Goal: Use online tool/utility: Utilize a website feature to perform a specific function

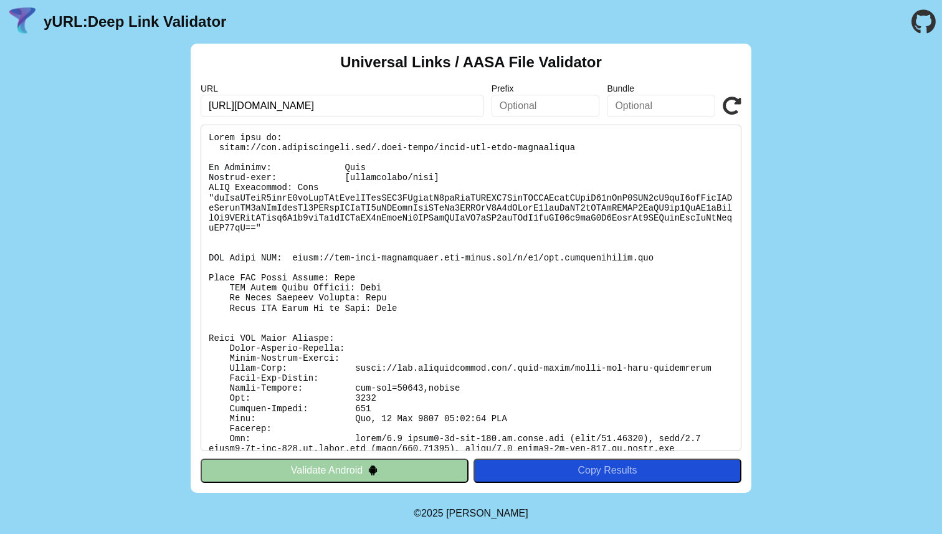
scroll to position [31, 0]
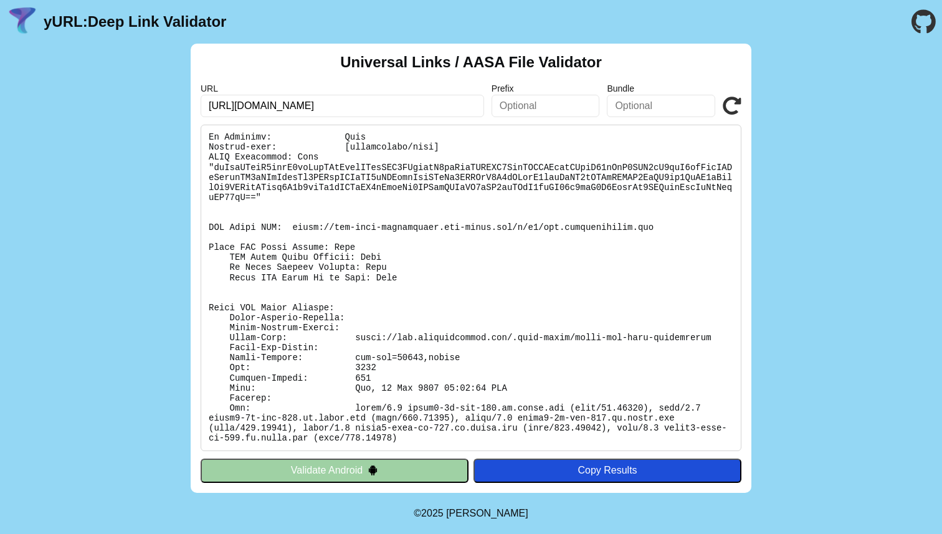
click at [827, 199] on div "Universal Links / AASA File Validator URL https://app.startinfinity.com/ Prefix…" at bounding box center [471, 268] width 942 height 449
click at [734, 97] on icon at bounding box center [732, 106] width 19 height 19
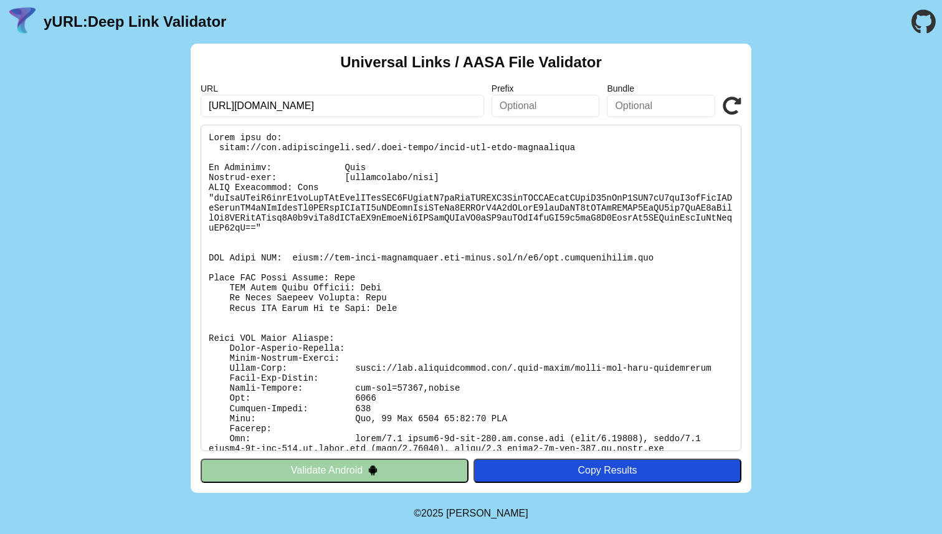
click at [737, 113] on icon at bounding box center [732, 106] width 19 height 19
click at [231, 146] on pre at bounding box center [471, 288] width 541 height 327
drag, startPoint x: 231, startPoint y: 146, endPoint x: 528, endPoint y: 150, distance: 296.7
click at [528, 150] on pre at bounding box center [471, 288] width 541 height 327
copy pre "[URL][DOMAIN_NAME]"
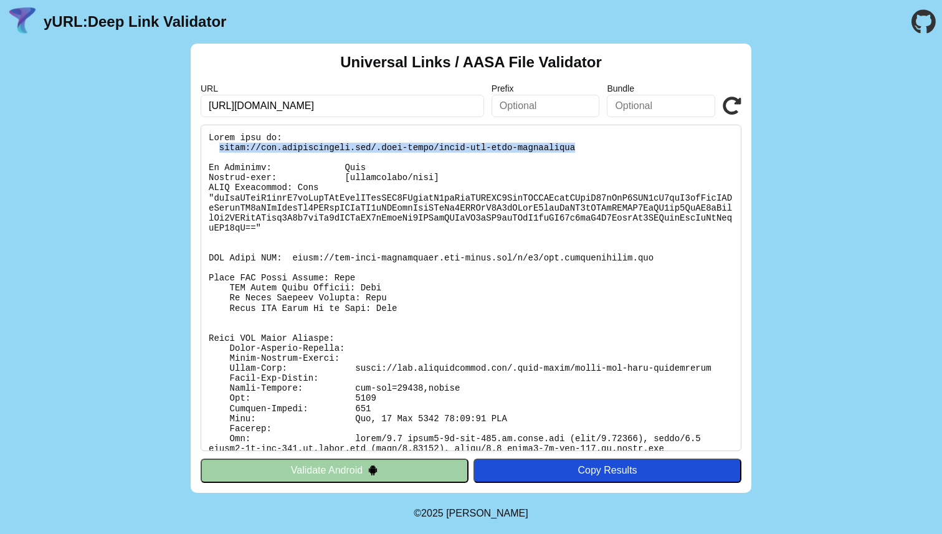
click at [739, 107] on icon at bounding box center [732, 106] width 19 height 19
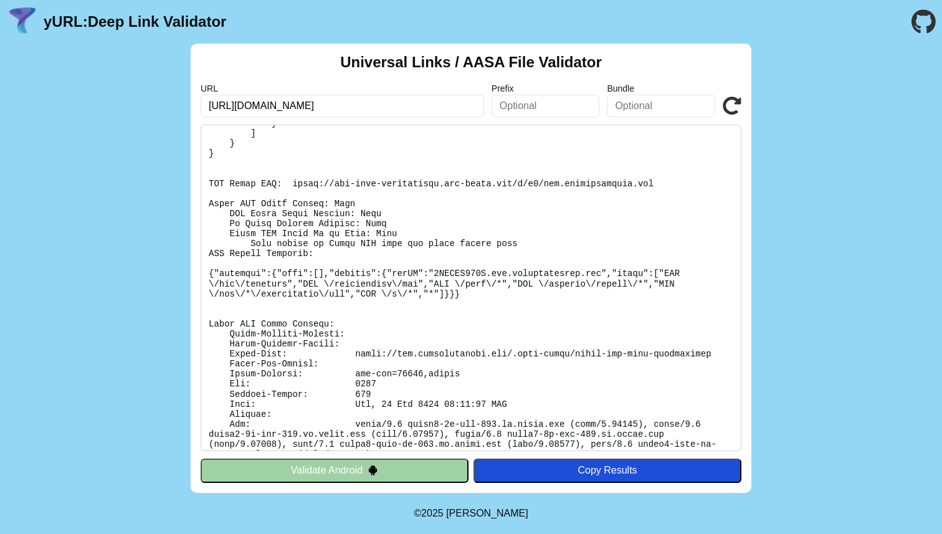
scroll to position [251, 0]
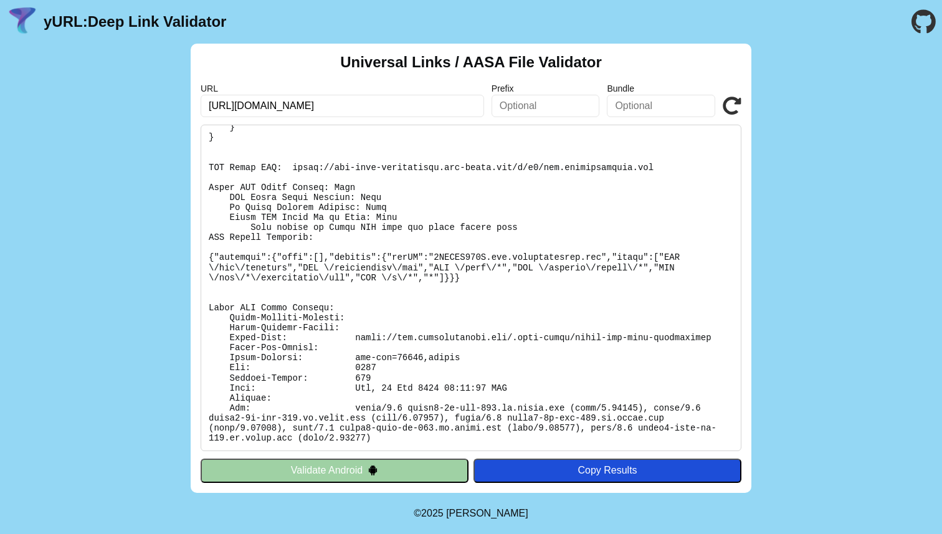
click at [297, 166] on pre at bounding box center [471, 288] width 541 height 327
drag, startPoint x: 297, startPoint y: 166, endPoint x: 645, endPoint y: 170, distance: 348.4
click at [645, 170] on pre at bounding box center [471, 288] width 541 height 327
copy pre "https://app-site-association.cdn-apple.com/a/v1/app.startinfinity.com"
click at [727, 113] on icon at bounding box center [732, 106] width 19 height 19
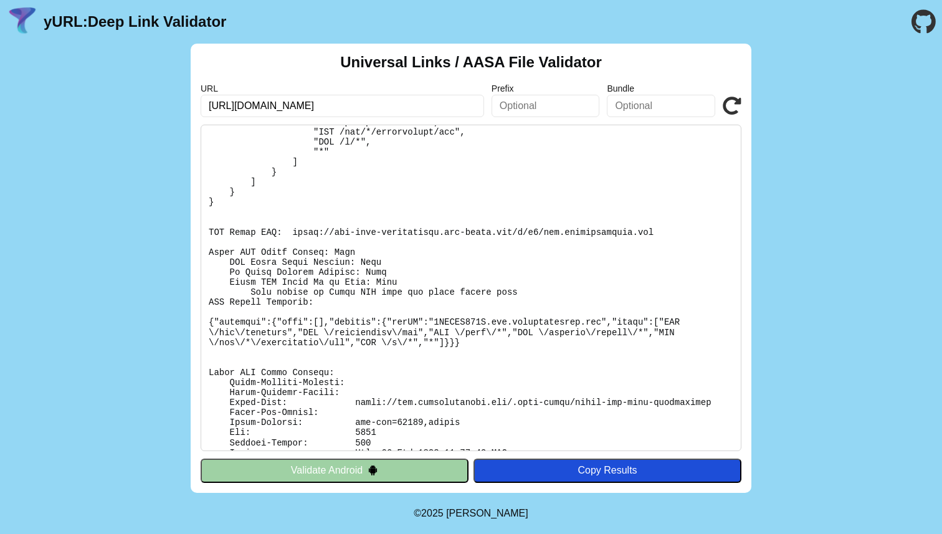
scroll to position [194, 0]
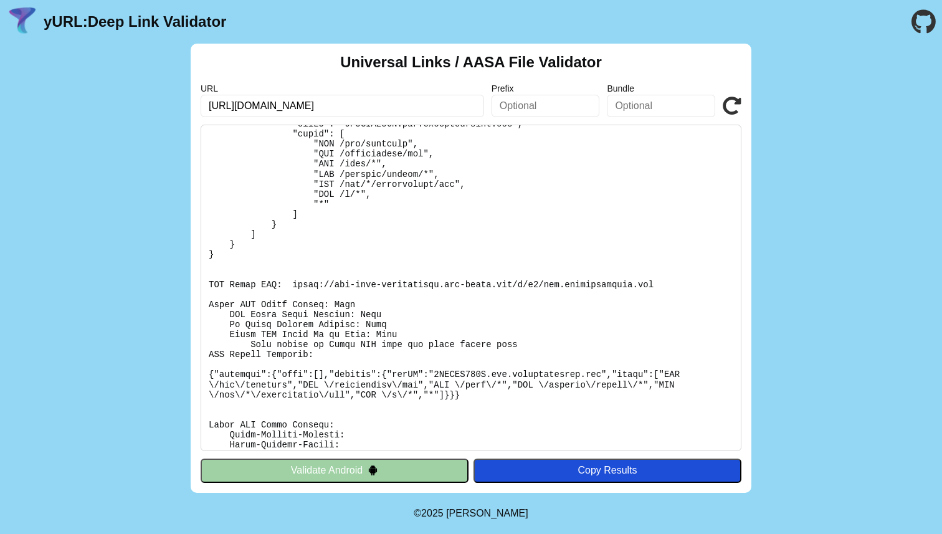
scroll to position [135, 0]
click at [434, 279] on pre at bounding box center [471, 288] width 541 height 327
click at [476, 281] on pre at bounding box center [471, 288] width 541 height 327
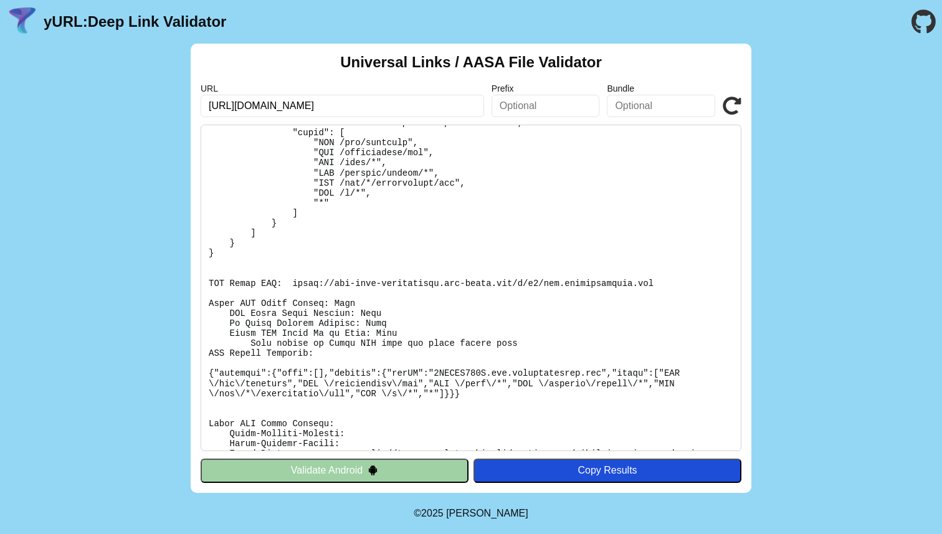
click at [459, 307] on pre at bounding box center [471, 288] width 541 height 327
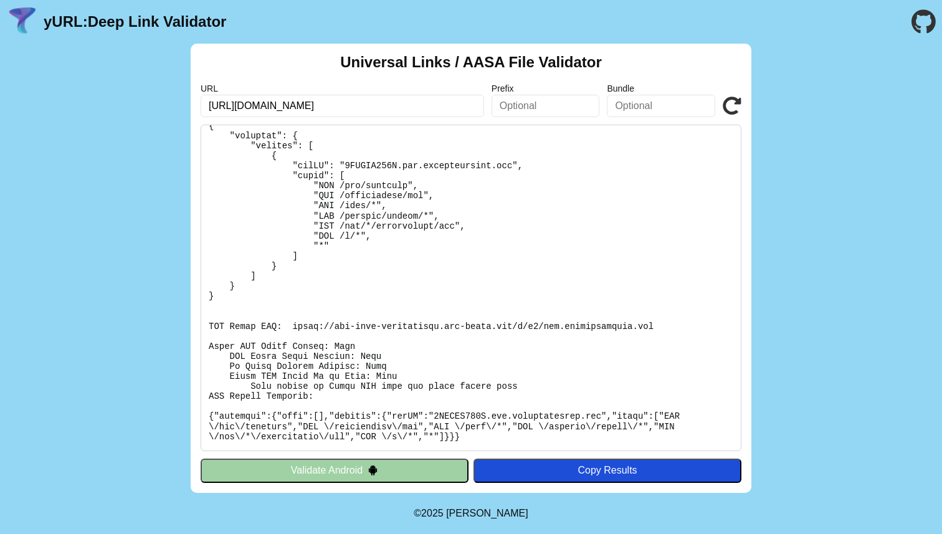
scroll to position [251, 0]
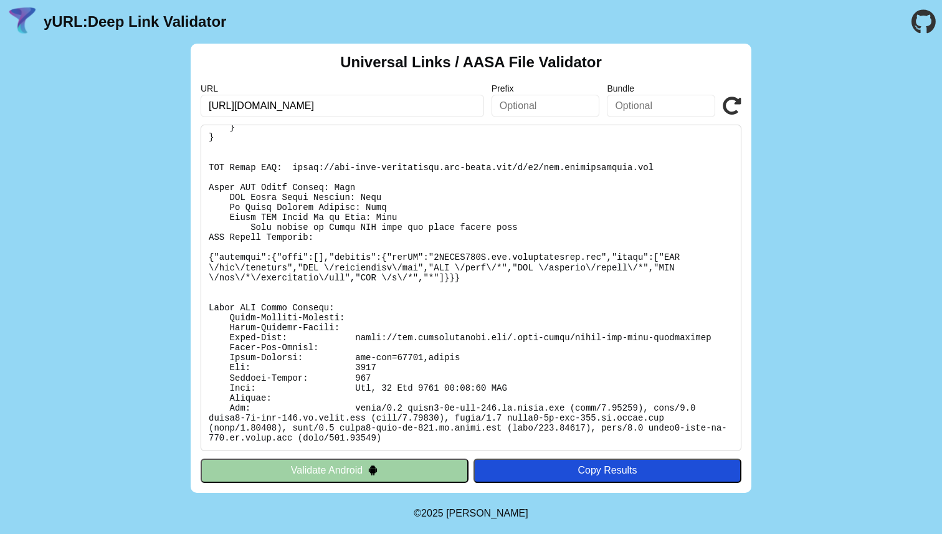
click at [415, 355] on pre at bounding box center [471, 288] width 541 height 327
copy pre "21600"
click at [546, 262] on pre at bounding box center [471, 288] width 541 height 327
click at [361, 359] on pre at bounding box center [471, 288] width 541 height 327
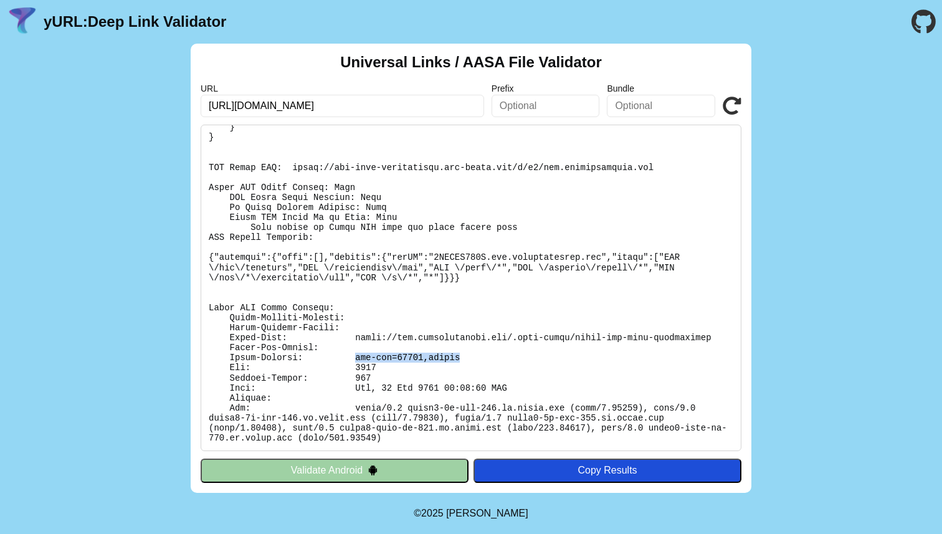
copy pre "max-age=21600,public"
drag, startPoint x: 361, startPoint y: 359, endPoint x: 457, endPoint y: 359, distance: 96.6
click at [457, 359] on pre at bounding box center [471, 288] width 541 height 327
click at [280, 354] on pre at bounding box center [471, 288] width 541 height 327
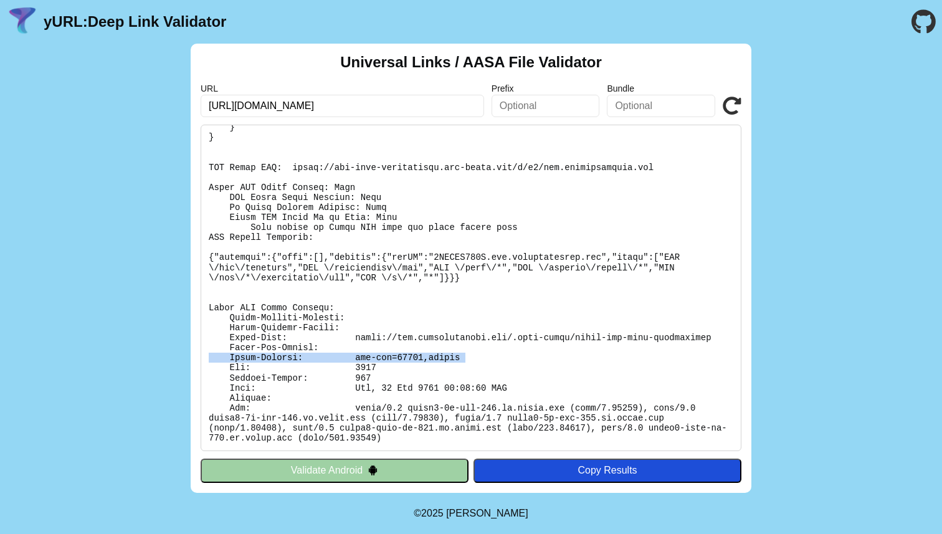
click at [280, 354] on pre at bounding box center [471, 288] width 541 height 327
copy pre "Cache-Control: max-age=21600,public"
click at [812, 114] on div "Universal Links / AASA File Validator URL https://app.startinfinity.com/ Prefix…" at bounding box center [471, 268] width 942 height 449
click at [817, 92] on div "Universal Links / AASA File Validator URL https://app.startinfinity.com/ Prefix…" at bounding box center [471, 268] width 942 height 449
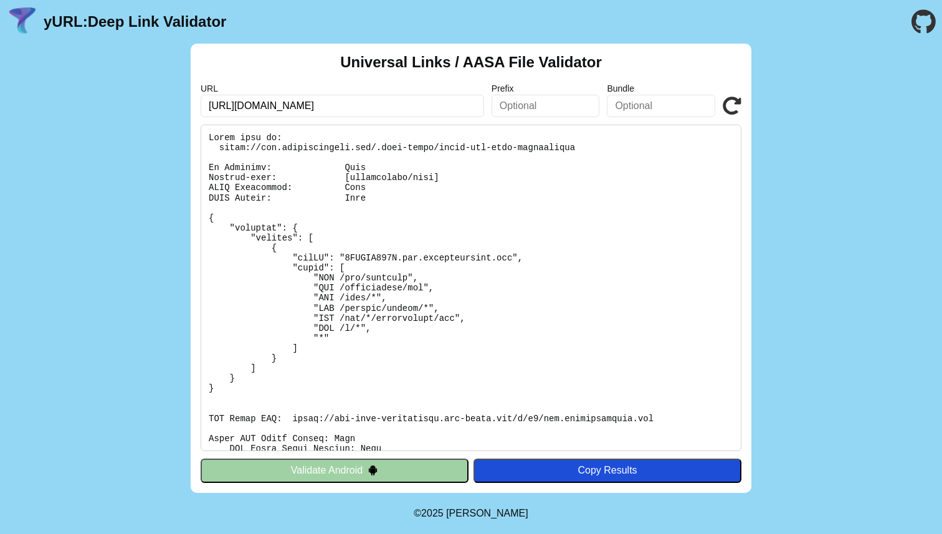
click at [732, 107] on icon at bounding box center [732, 106] width 19 height 19
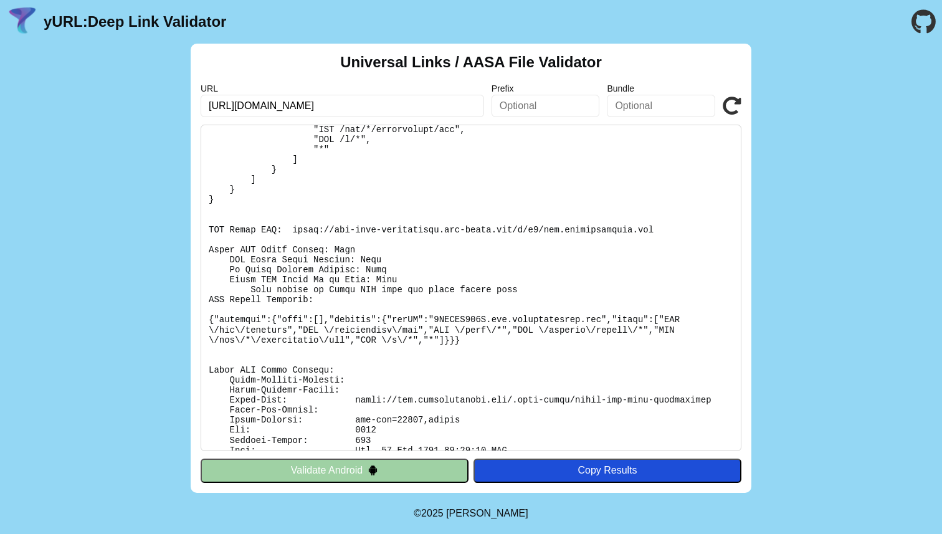
scroll to position [251, 0]
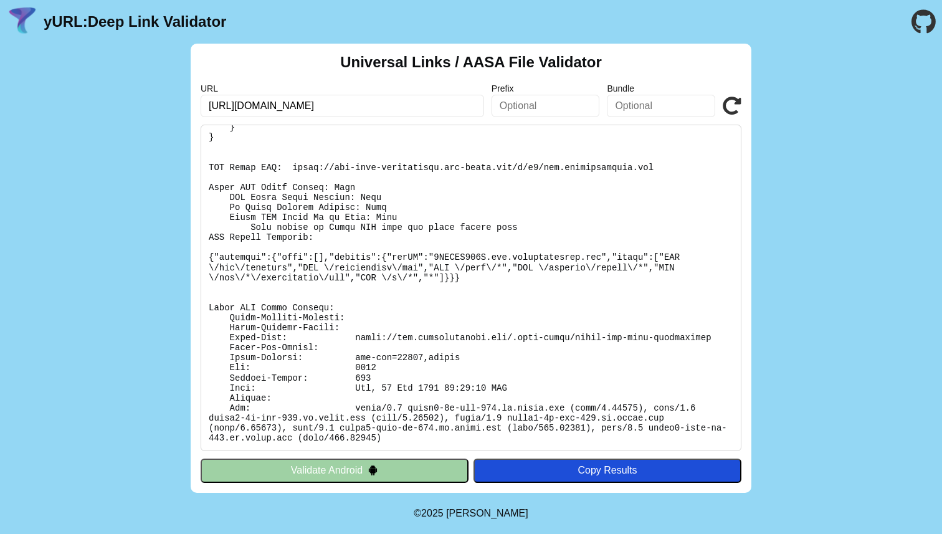
click at [400, 468] on button "Validate Android" at bounding box center [335, 471] width 268 height 24
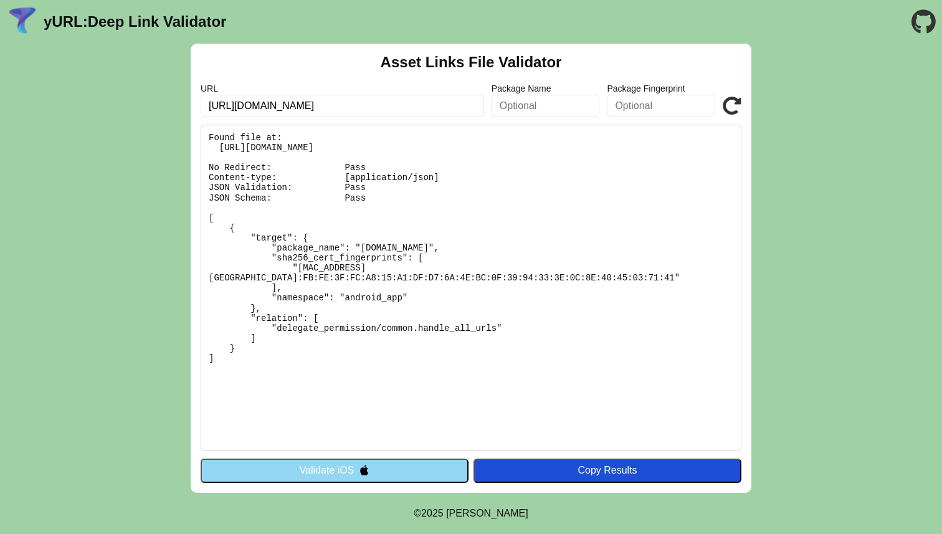
click at [394, 464] on button "Validate iOS" at bounding box center [335, 471] width 268 height 24
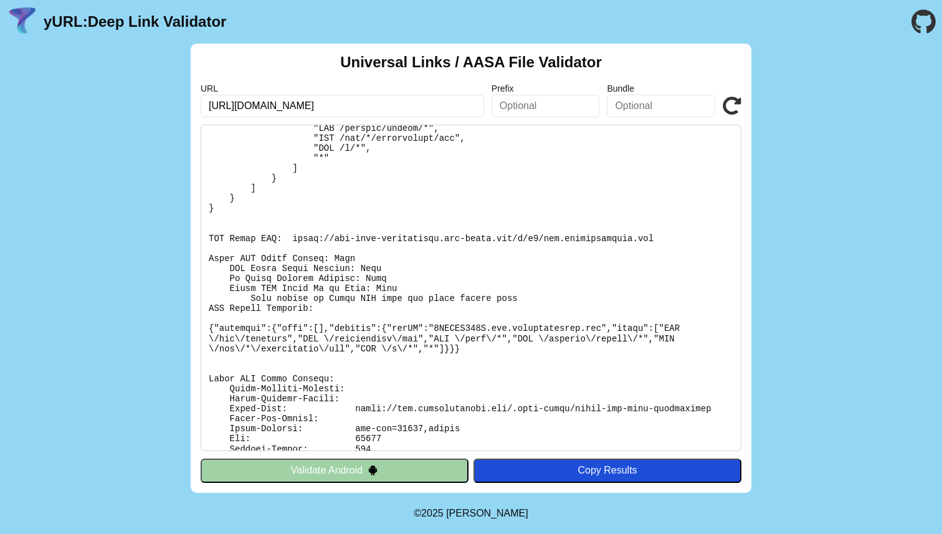
scroll to position [214, 0]
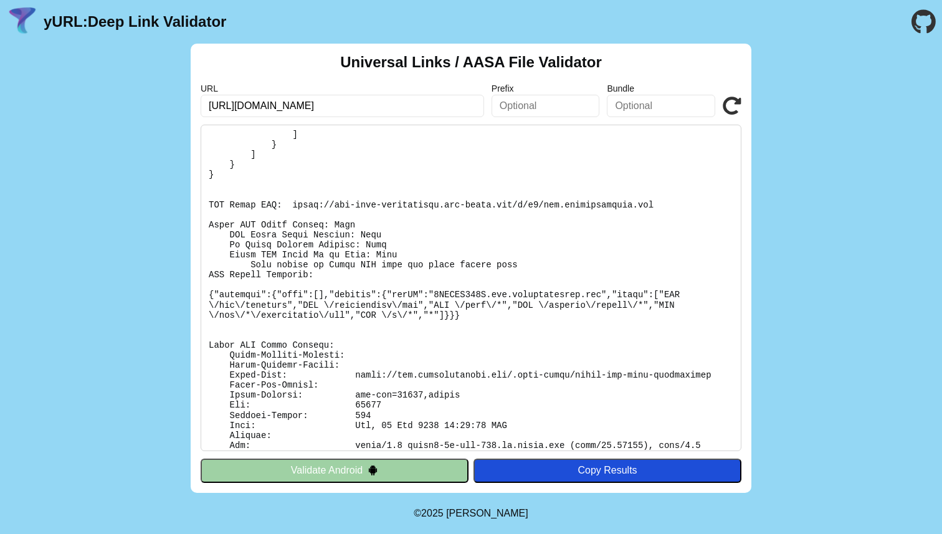
click at [436, 259] on pre at bounding box center [471, 288] width 541 height 327
click at [434, 262] on pre at bounding box center [471, 288] width 541 height 327
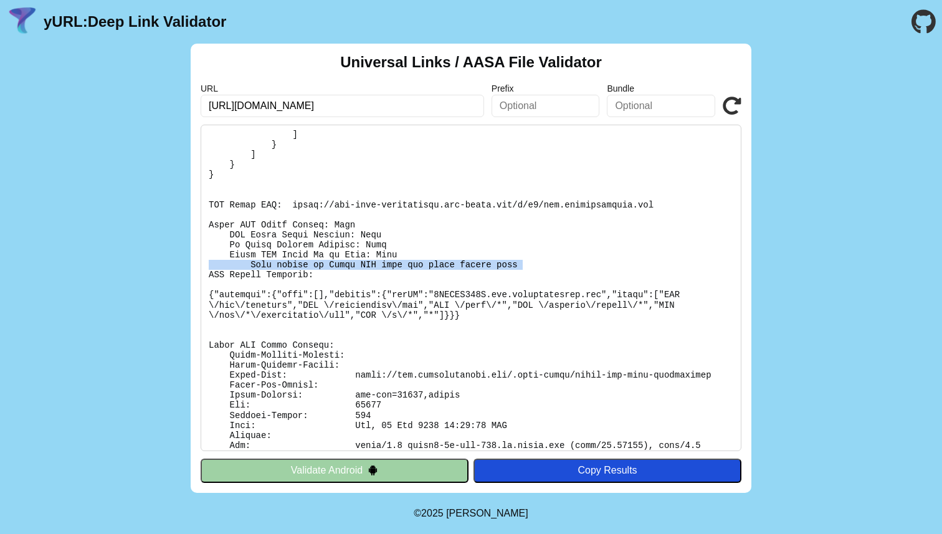
click at [434, 262] on pre at bounding box center [471, 288] width 541 height 327
click at [429, 267] on pre at bounding box center [471, 288] width 541 height 327
click at [727, 109] on icon at bounding box center [732, 106] width 19 height 19
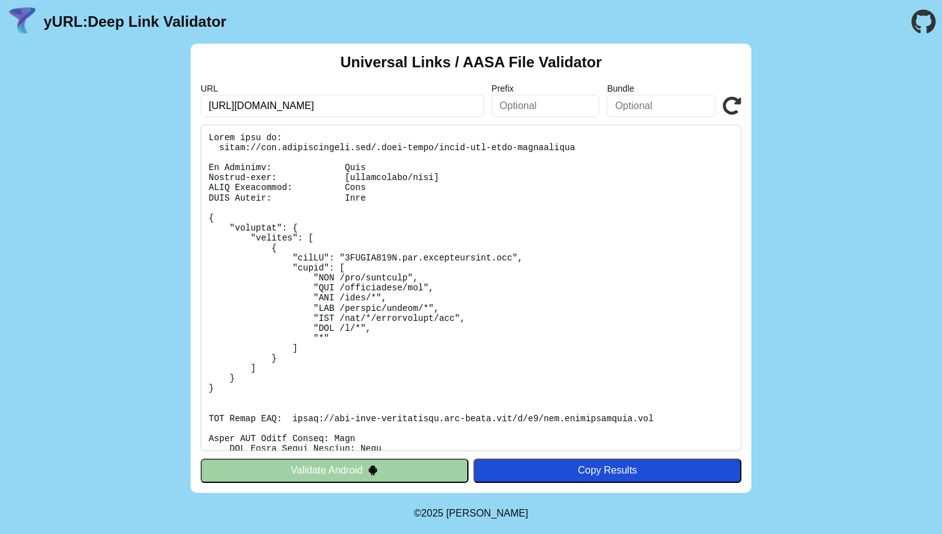
scroll to position [205, 0]
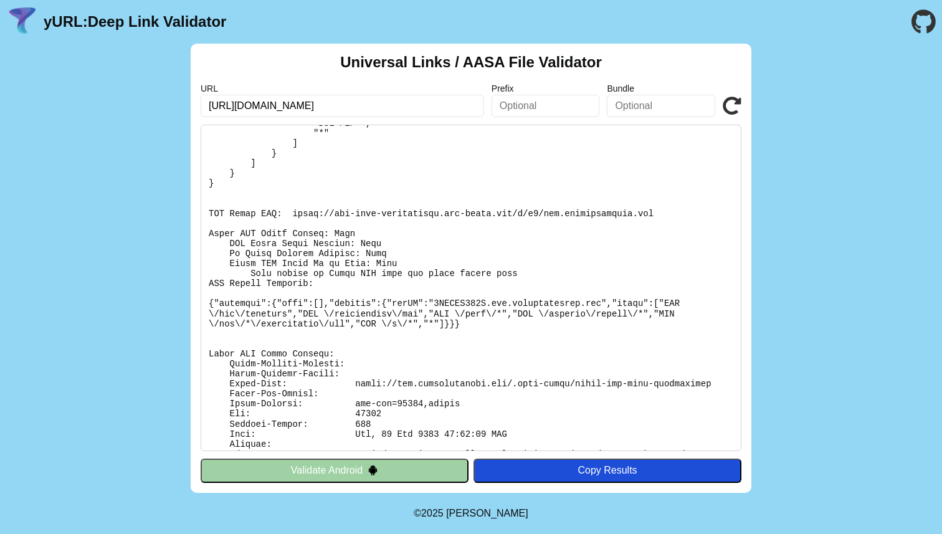
click at [450, 434] on pre at bounding box center [471, 288] width 541 height 327
click at [451, 434] on pre at bounding box center [471, 288] width 541 height 327
click at [440, 434] on pre at bounding box center [471, 288] width 541 height 327
drag, startPoint x: 440, startPoint y: 434, endPoint x: 452, endPoint y: 435, distance: 12.5
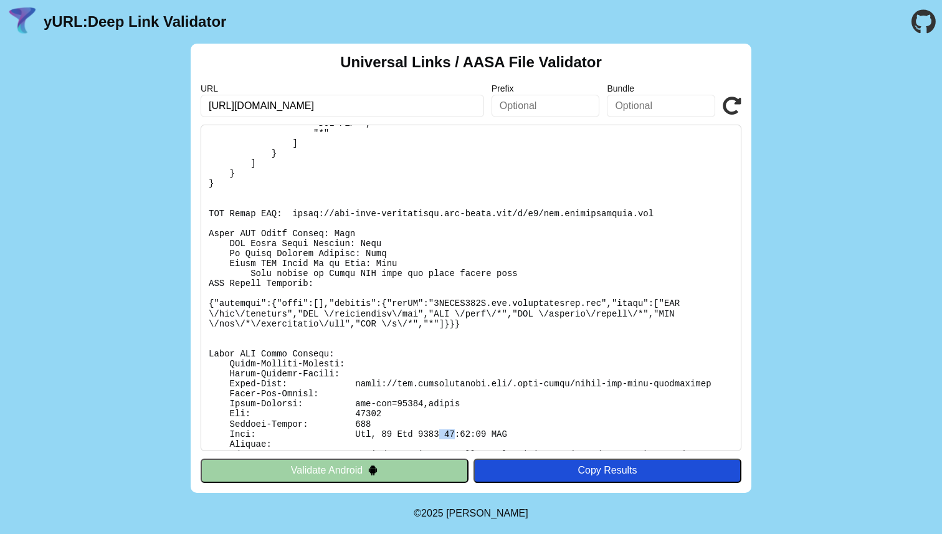
click at [452, 435] on pre at bounding box center [471, 288] width 541 height 327
click at [729, 106] on icon at bounding box center [732, 106] width 19 height 19
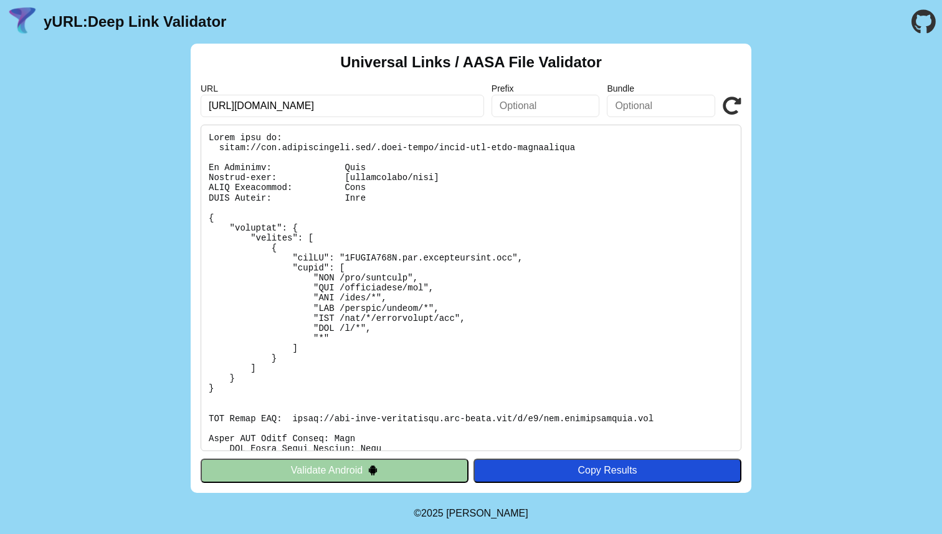
click at [725, 113] on icon at bounding box center [732, 106] width 19 height 19
click at [560, 267] on pre at bounding box center [471, 288] width 541 height 327
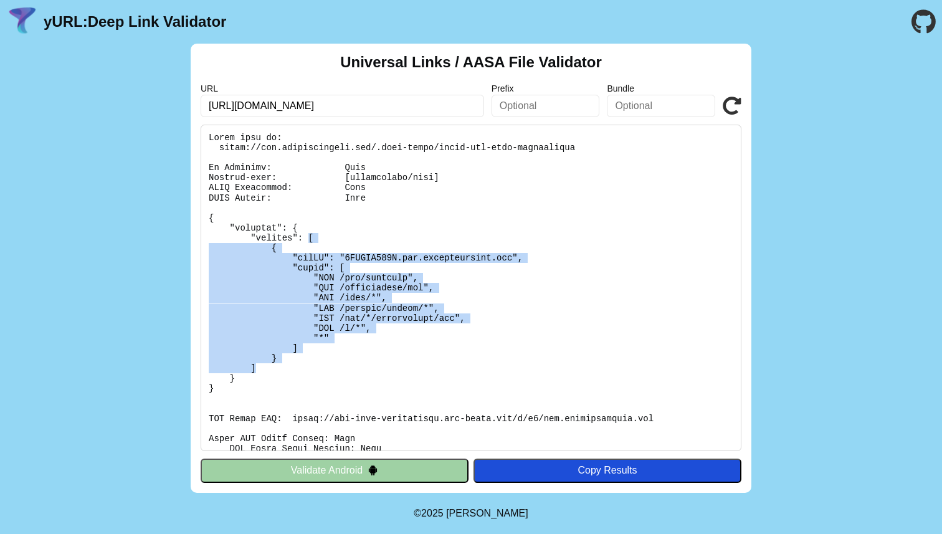
drag, startPoint x: 309, startPoint y: 238, endPoint x: 259, endPoint y: 371, distance: 142.4
click at [259, 371] on pre at bounding box center [471, 288] width 541 height 327
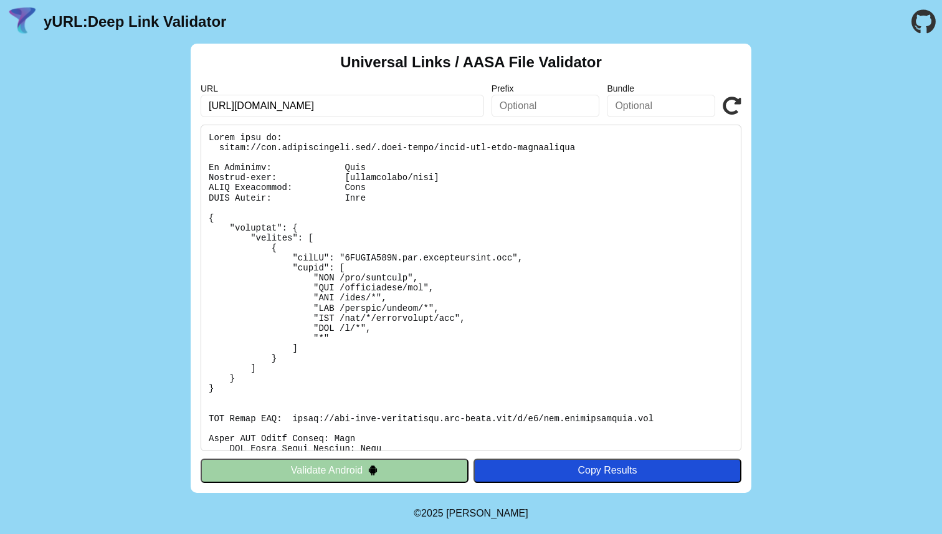
click at [377, 196] on pre at bounding box center [471, 288] width 541 height 327
click at [734, 95] on div "URL [URL][DOMAIN_NAME] Prefix Bundle Validate" at bounding box center [471, 101] width 541 height 34
click at [732, 113] on icon at bounding box center [732, 106] width 19 height 19
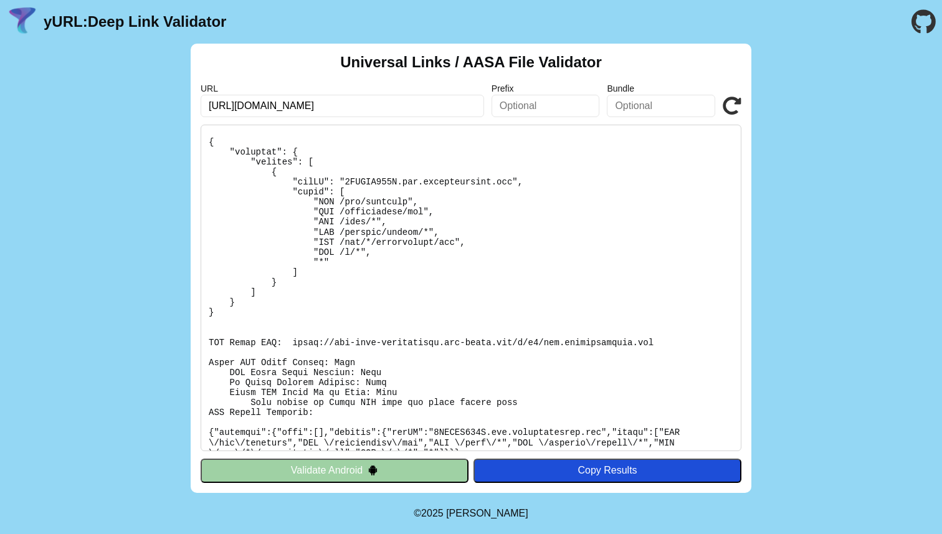
scroll to position [97, 0]
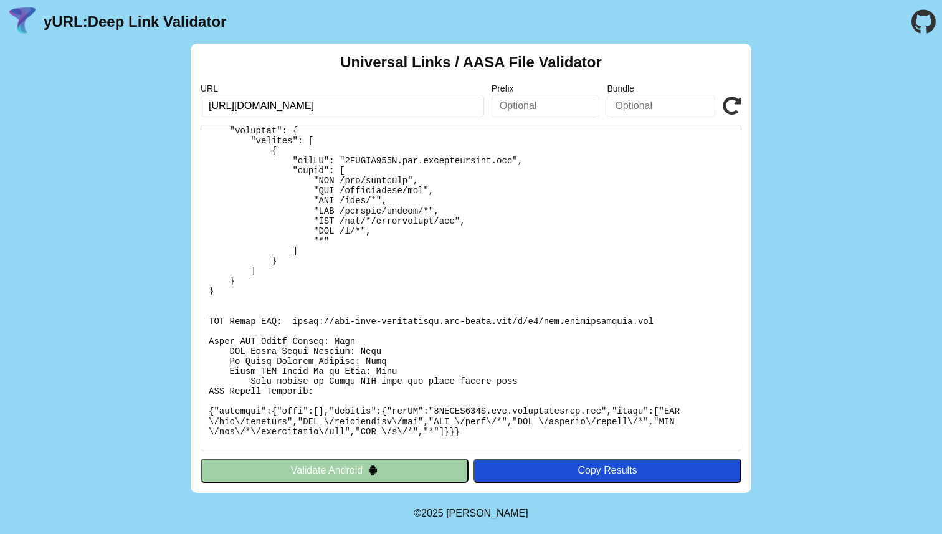
click at [375, 364] on pre at bounding box center [471, 288] width 541 height 327
click at [373, 367] on pre at bounding box center [471, 288] width 541 height 327
click at [385, 370] on pre at bounding box center [471, 288] width 541 height 327
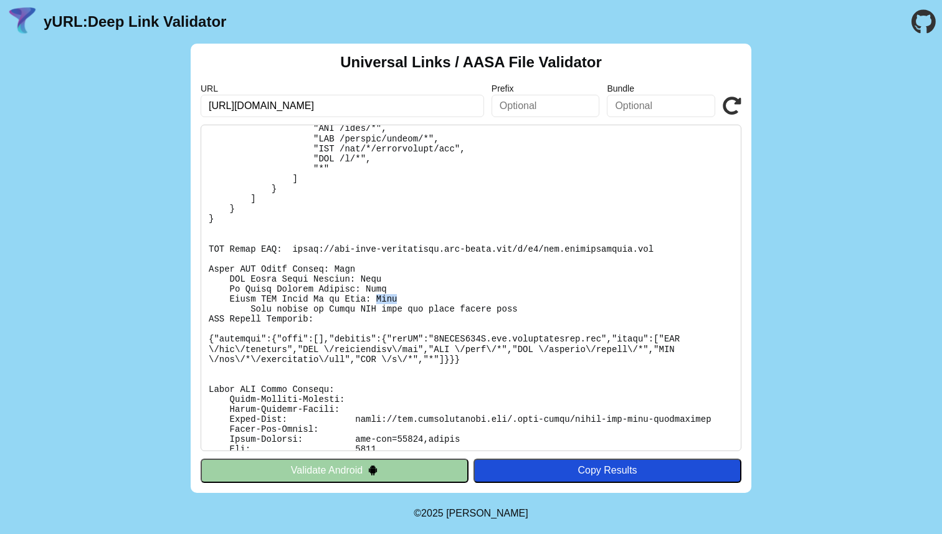
scroll to position [181, 0]
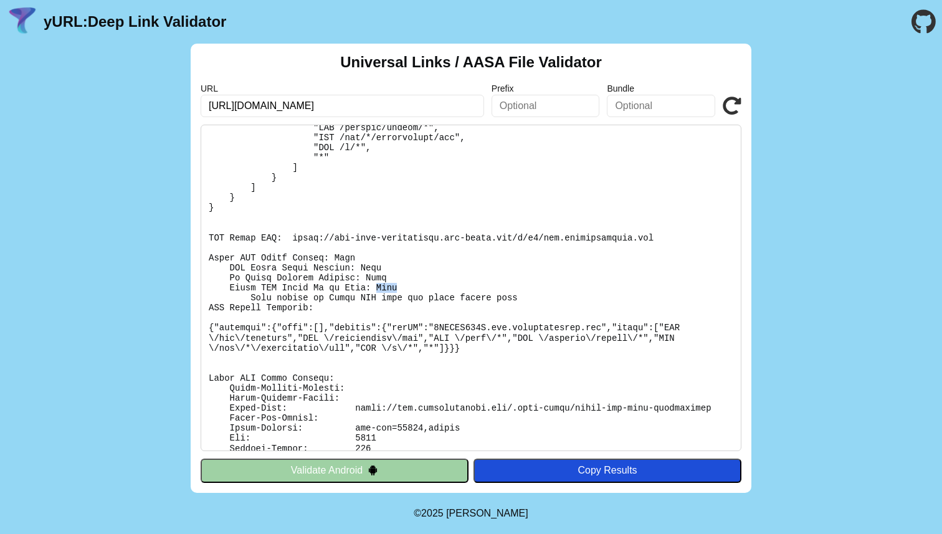
click at [736, 105] on icon at bounding box center [732, 106] width 19 height 19
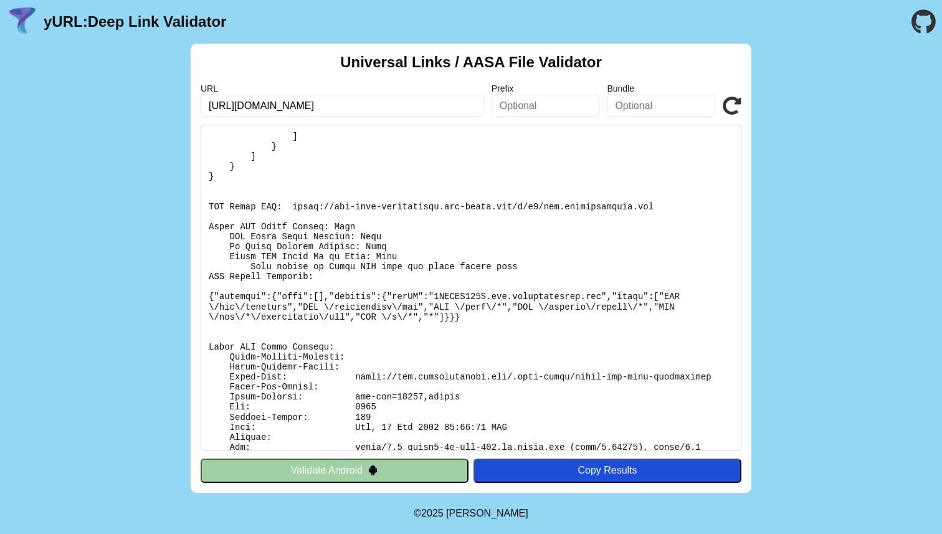
scroll to position [251, 0]
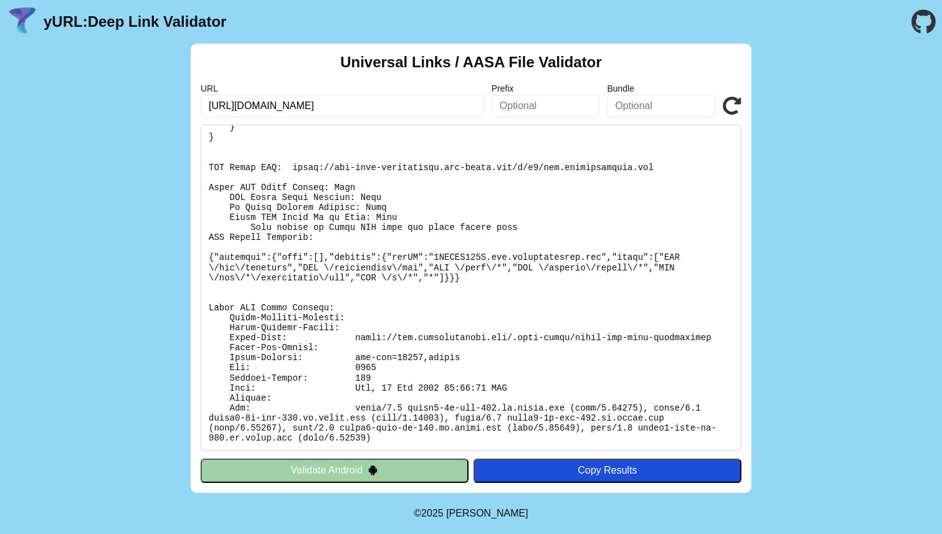
click at [730, 102] on icon at bounding box center [732, 106] width 19 height 19
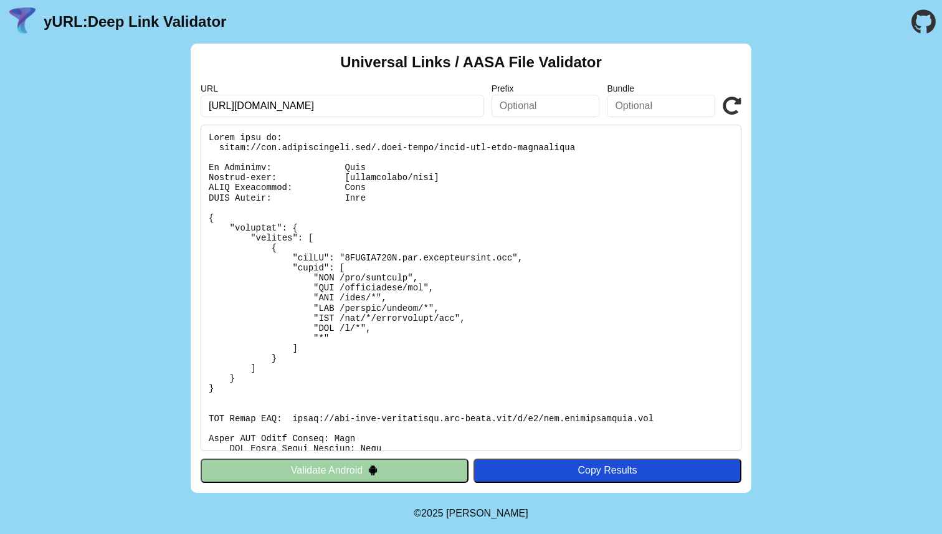
click at [730, 102] on icon at bounding box center [732, 106] width 19 height 19
click at [726, 112] on icon at bounding box center [732, 106] width 19 height 19
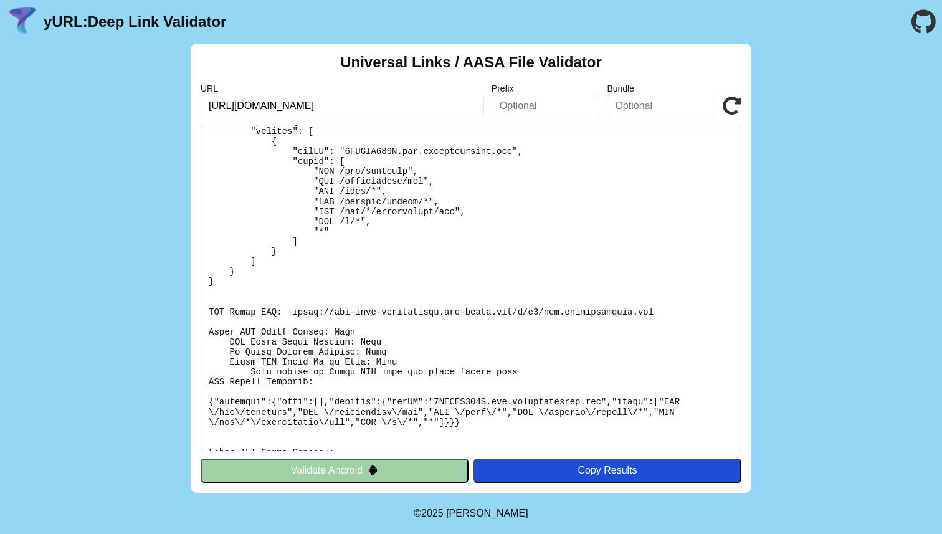
scroll to position [107, 0]
click at [736, 107] on icon at bounding box center [732, 106] width 19 height 19
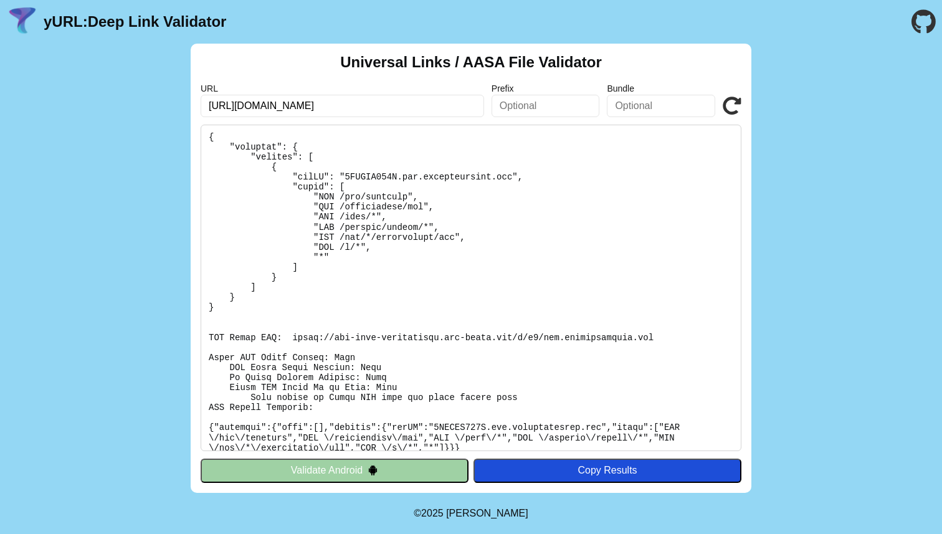
scroll to position [105, 0]
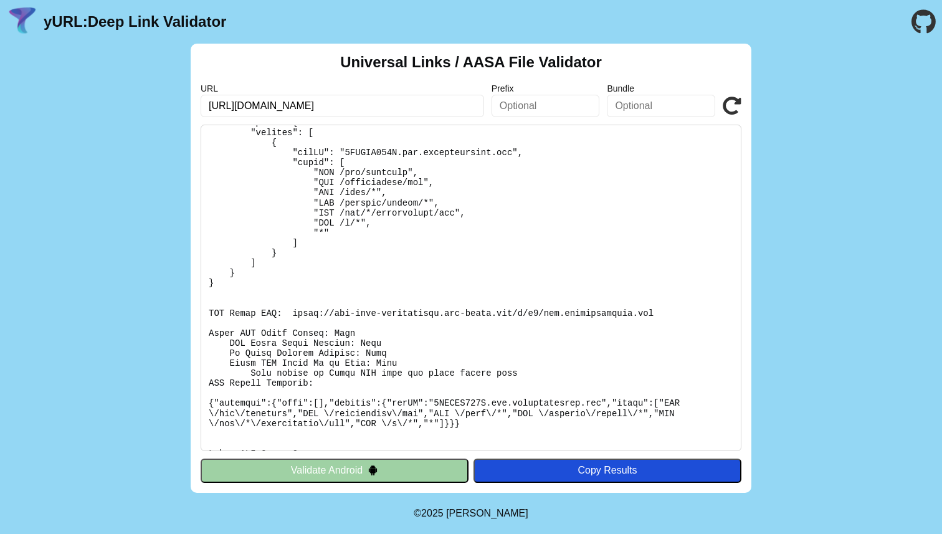
click at [807, 186] on div "Universal Links / AASA File Validator URL https://app.startinfinity.com/ Prefix…" at bounding box center [471, 268] width 942 height 449
click at [780, 81] on div "Universal Links / AASA File Validator URL https://app.startinfinity.com/ Prefix…" at bounding box center [471, 268] width 942 height 449
click at [734, 107] on icon at bounding box center [732, 106] width 19 height 19
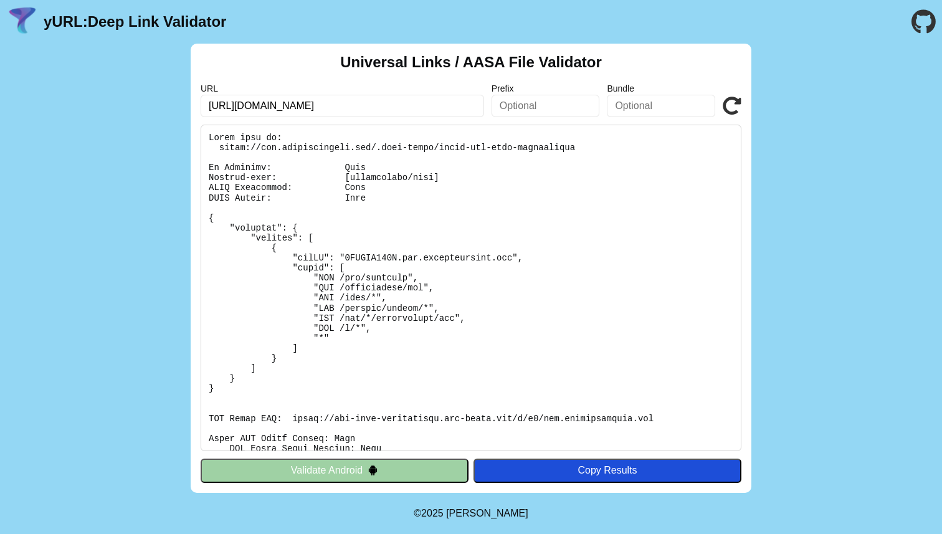
scroll to position [148, 0]
